Goal: Navigation & Orientation: Understand site structure

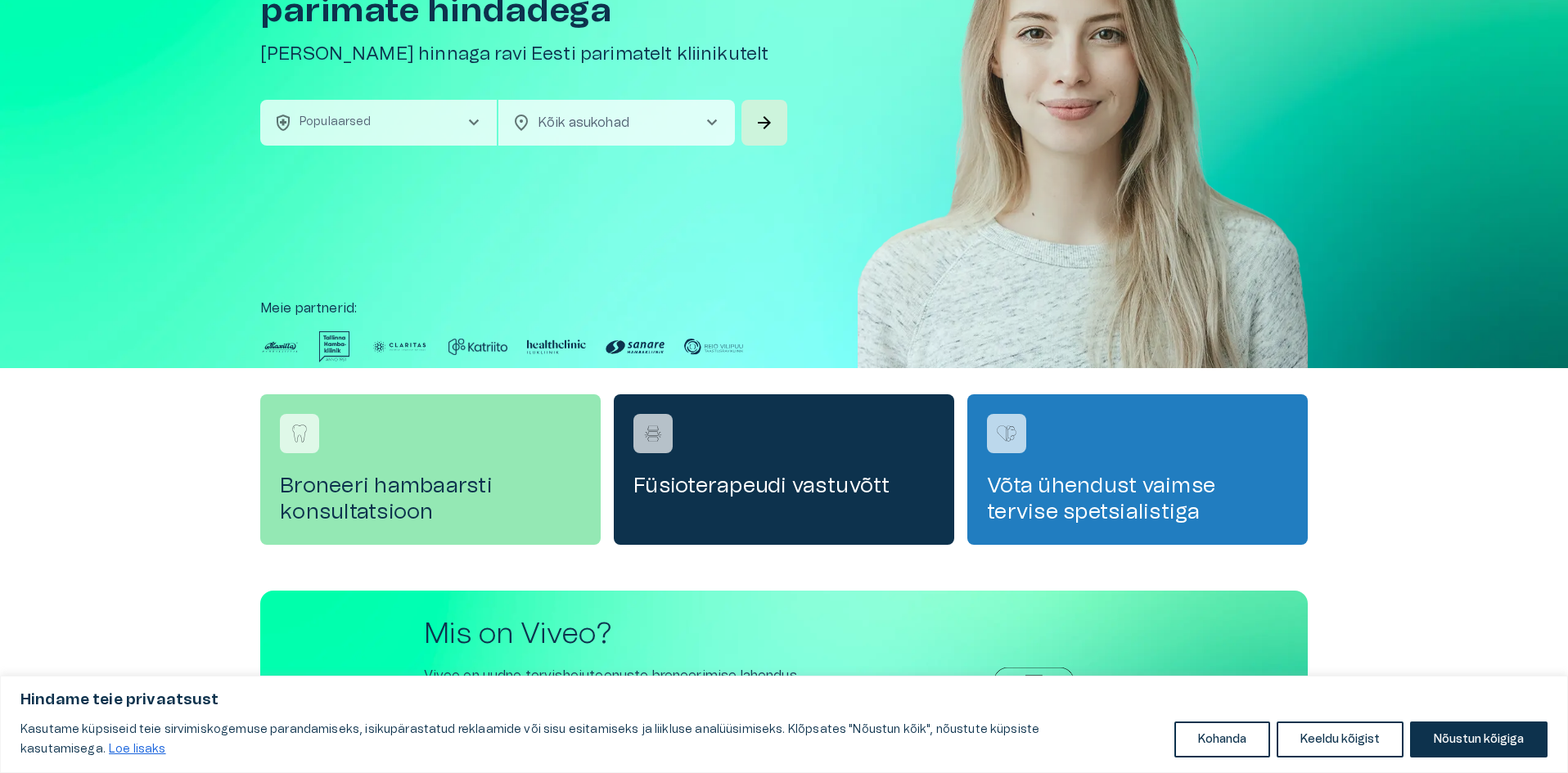
scroll to position [164, 0]
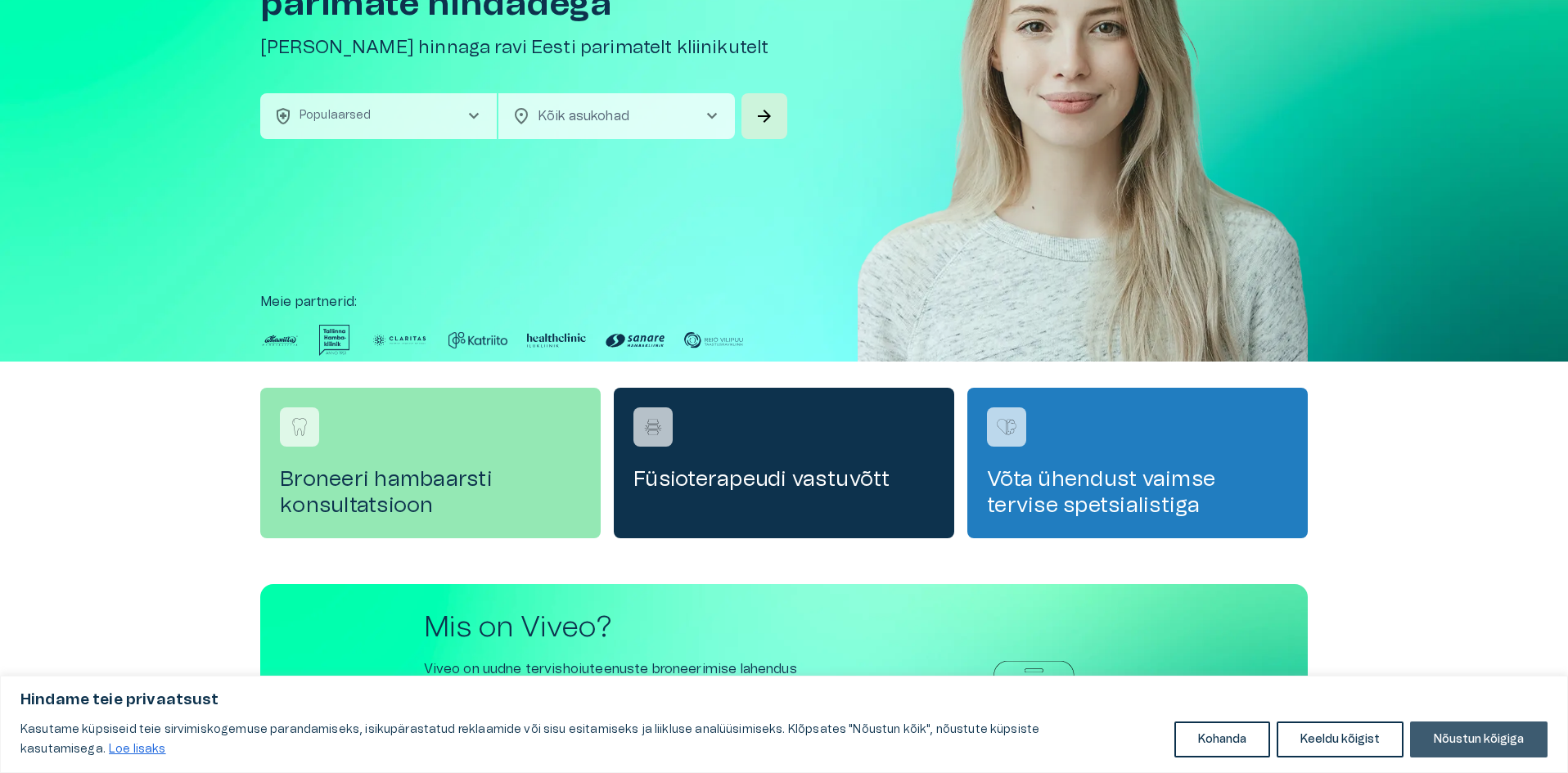
click at [1473, 735] on button "Nõustun kõigiga" at bounding box center [1478, 739] width 137 height 36
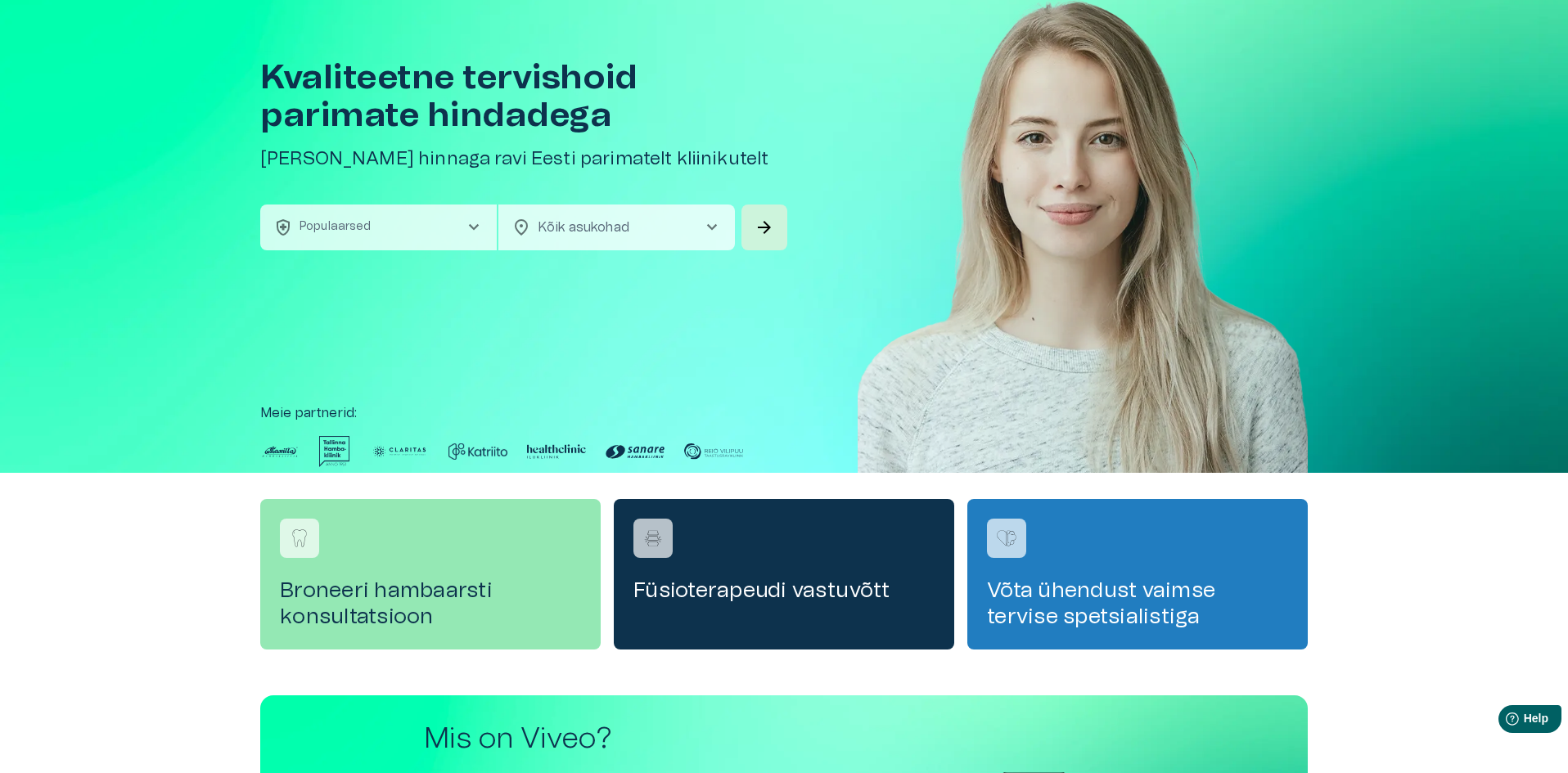
scroll to position [26, 0]
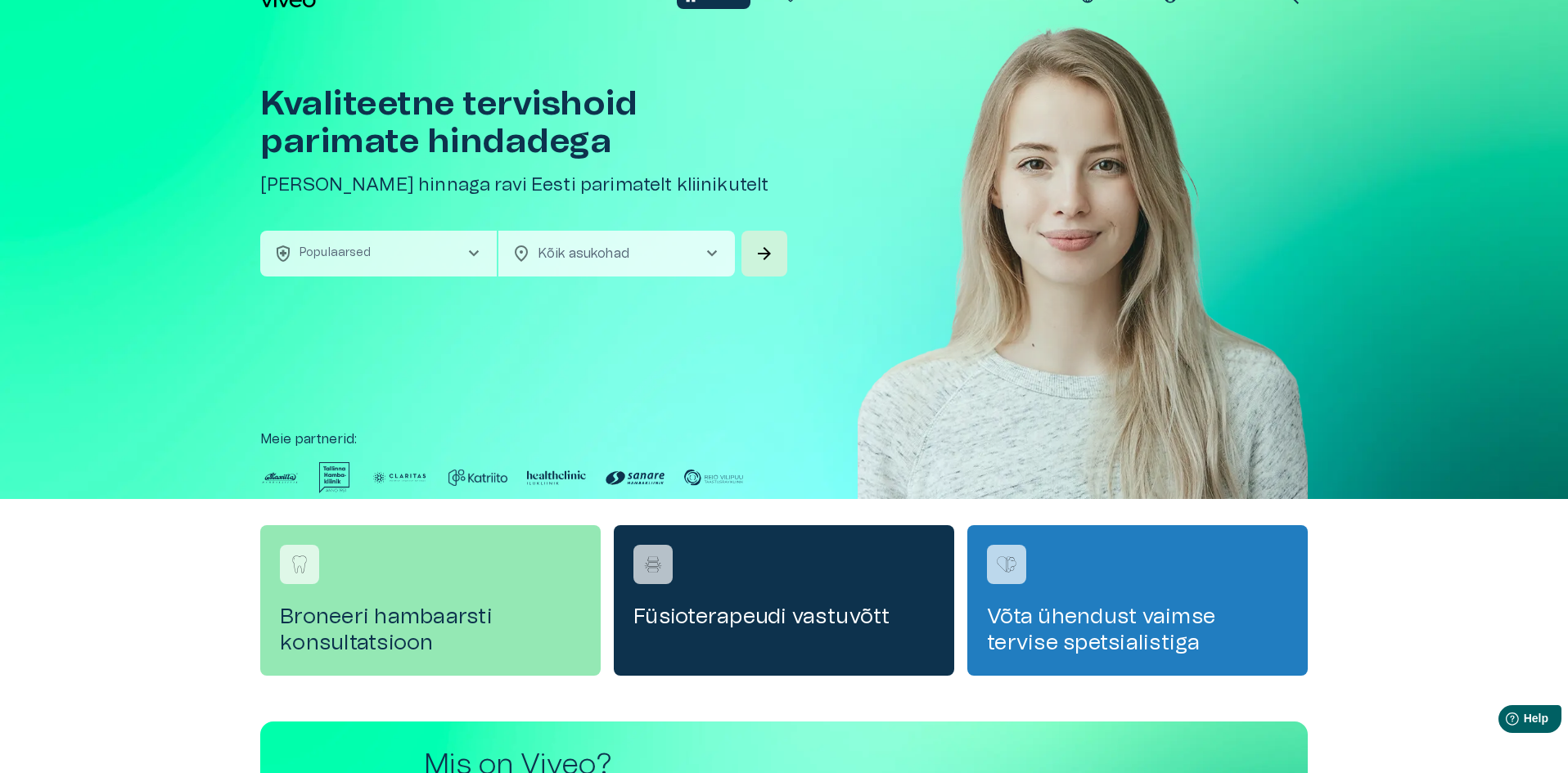
click at [475, 251] on span "chevron_right" at bounding box center [473, 253] width 20 height 20
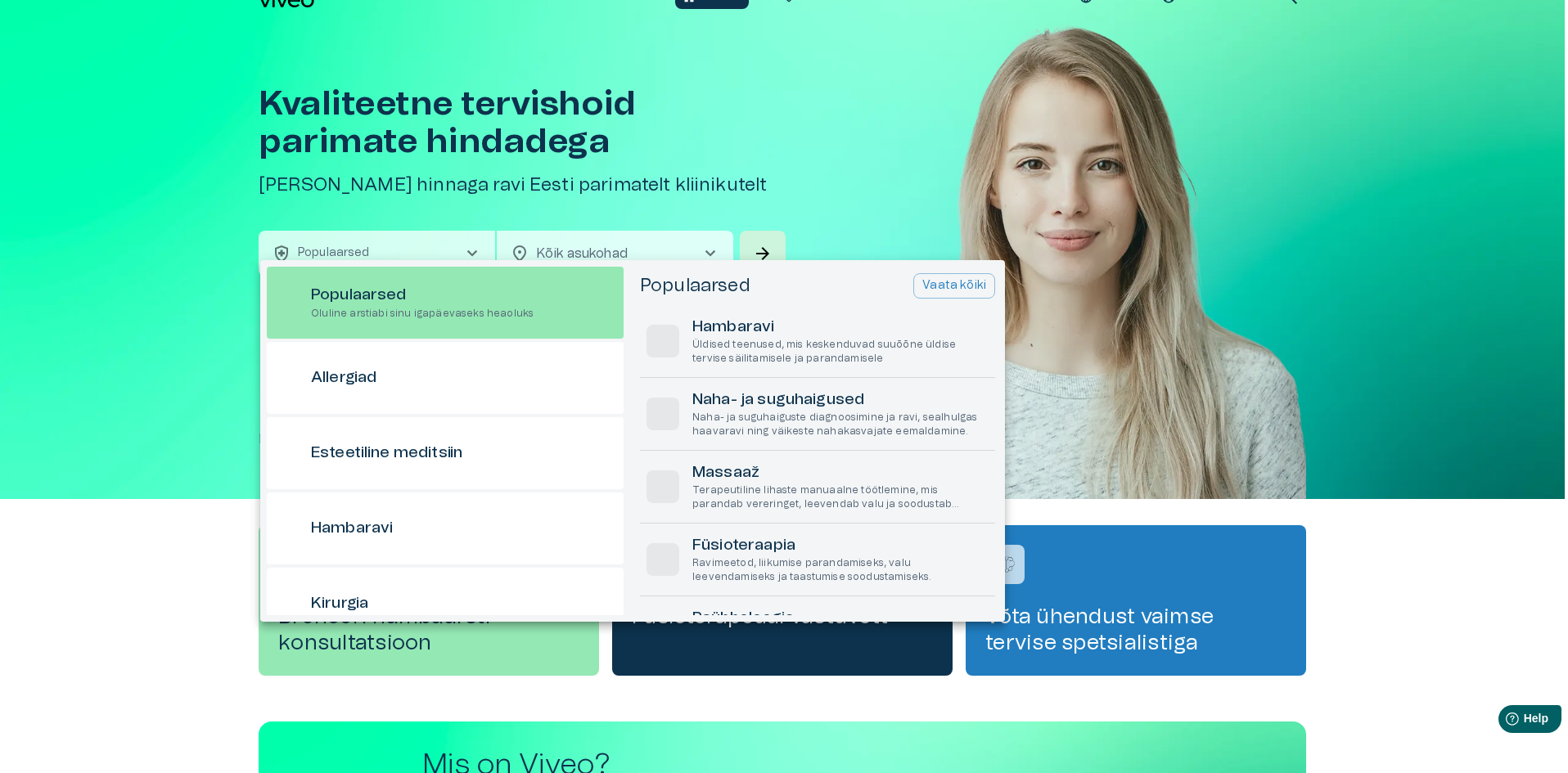
scroll to position [46, 0]
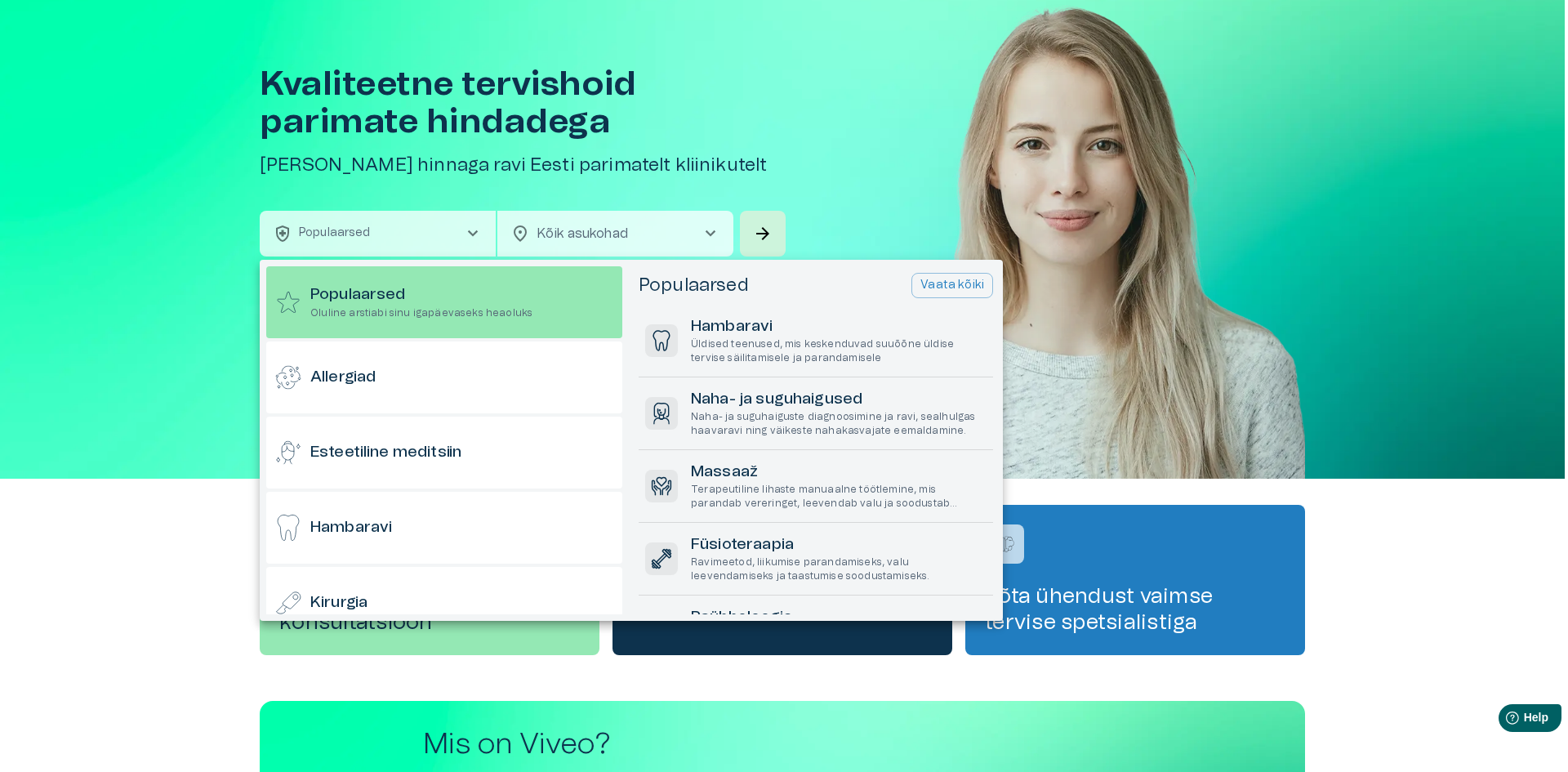
click at [140, 288] on div at bounding box center [784, 386] width 1568 height 772
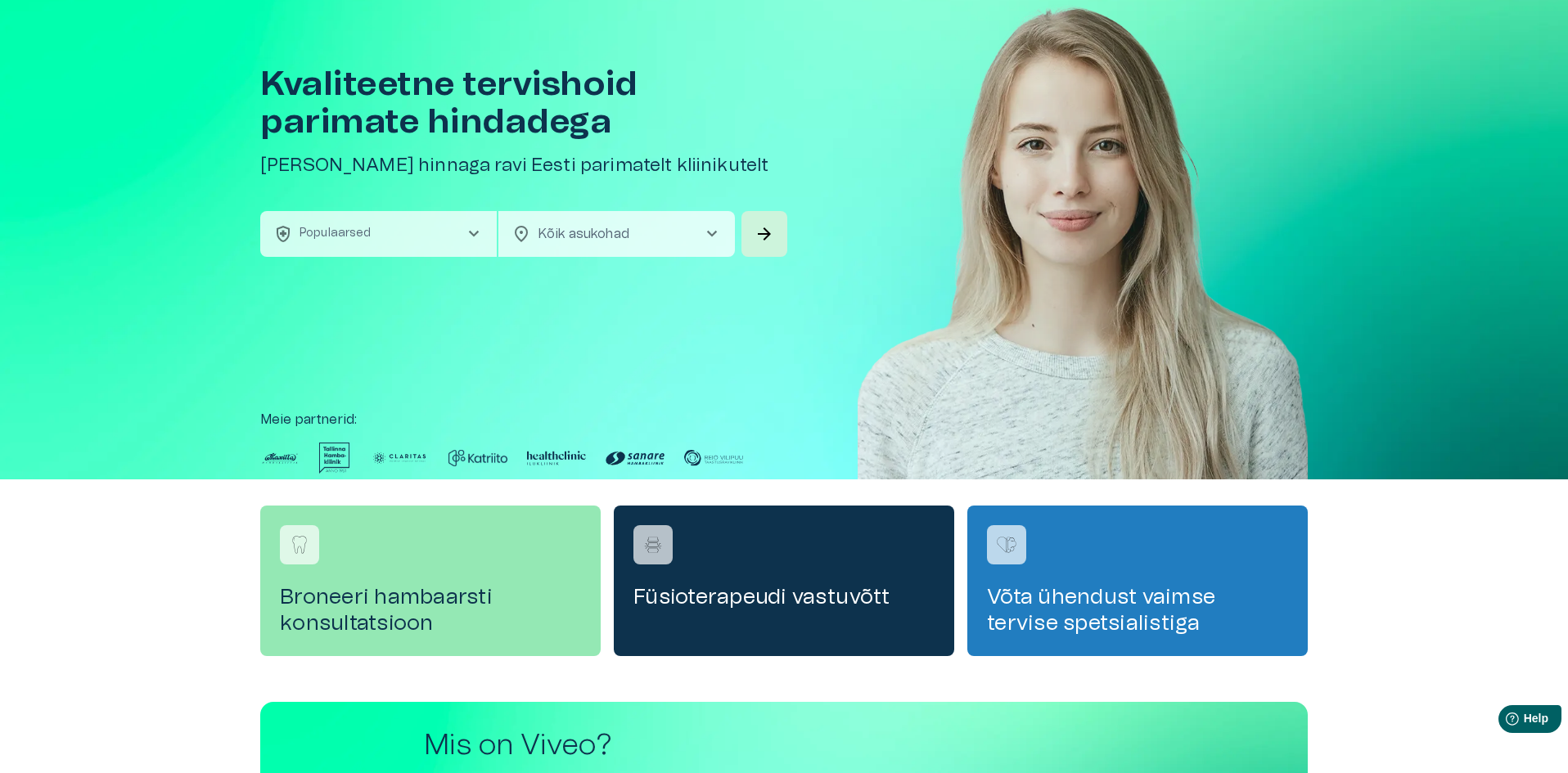
click at [623, 242] on body "Hindame teie privaatsust Kasutame küpsiseid teie sirvimiskogemuse parandamiseks…" at bounding box center [784, 340] width 1568 height 773
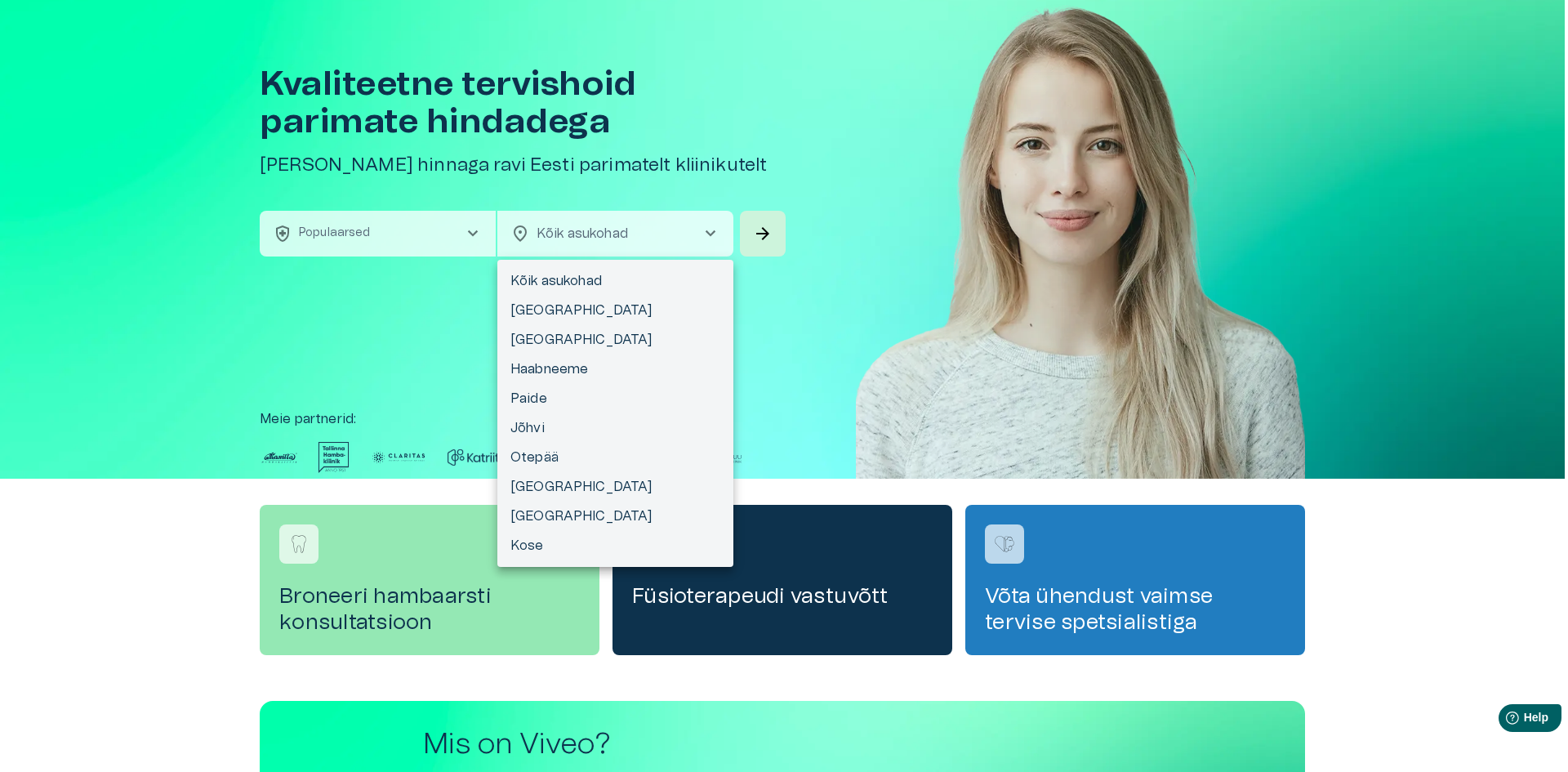
click at [1099, 329] on div at bounding box center [784, 386] width 1568 height 772
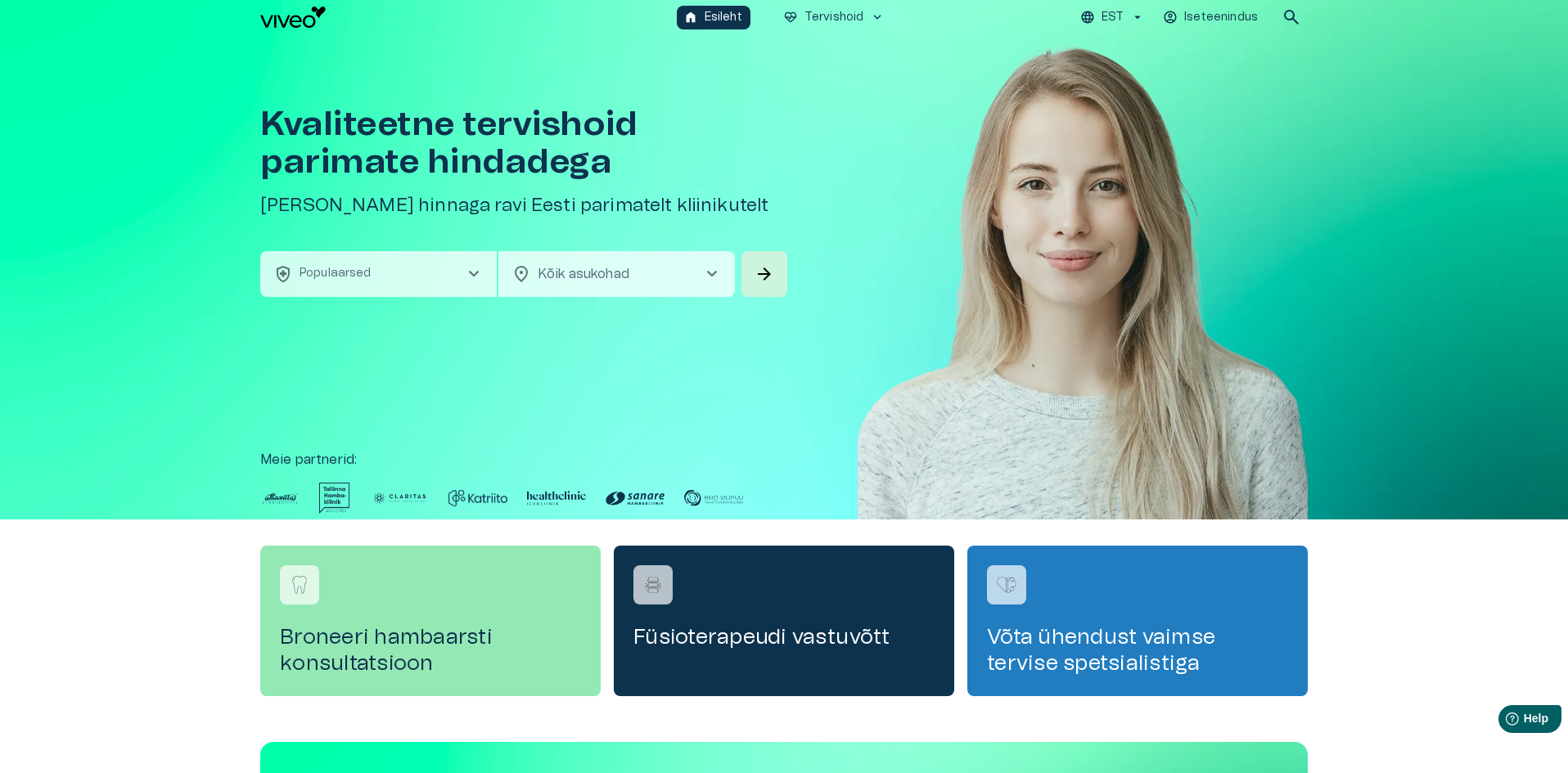
scroll to position [0, 0]
